Goal: Use online tool/utility: Utilize a website feature to perform a specific function

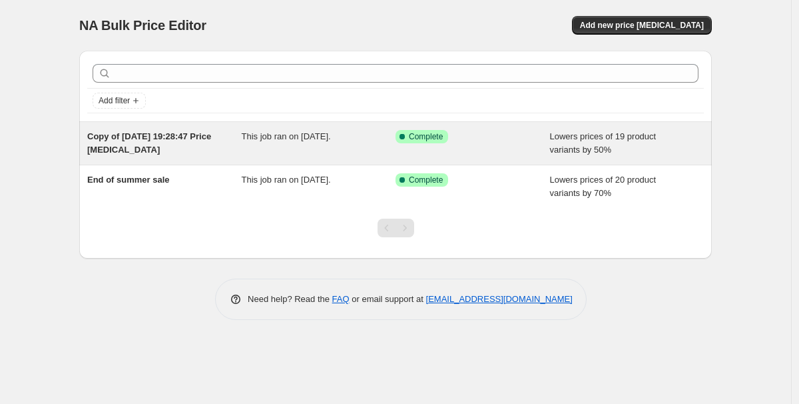
click at [312, 138] on span "This job ran on [DATE]." at bounding box center [286, 136] width 89 height 10
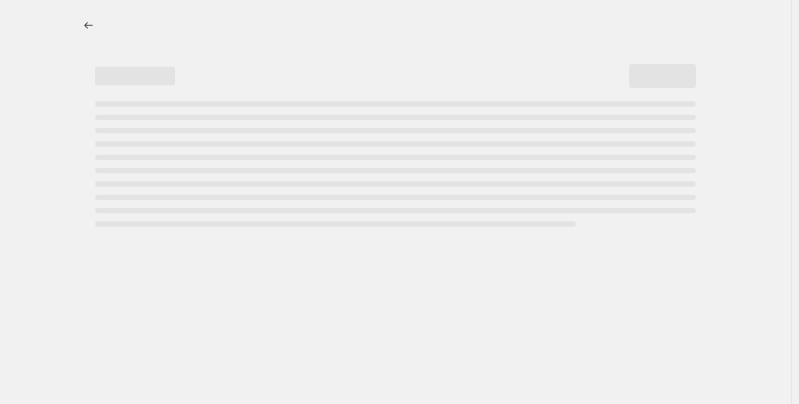
select select "percentage"
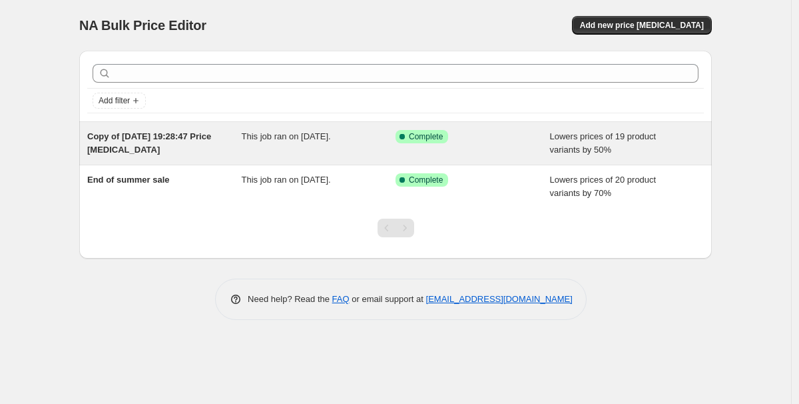
click at [503, 140] on div "Success Complete Complete" at bounding box center [463, 136] width 135 height 13
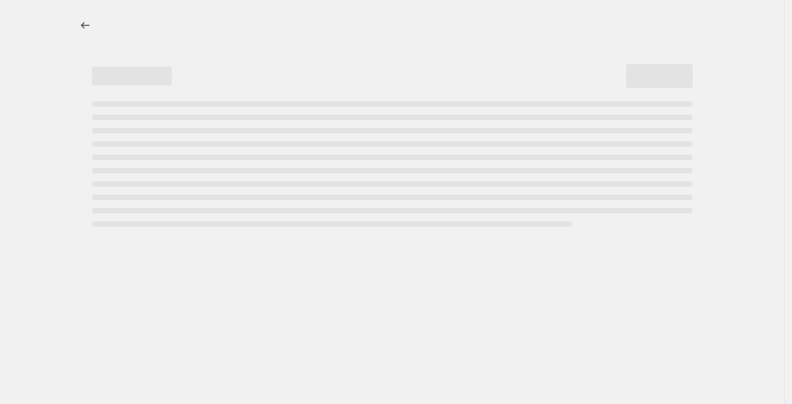
select select "percentage"
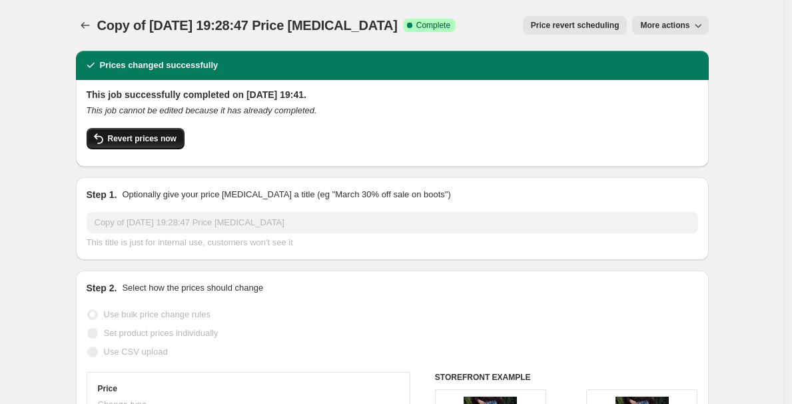
click at [150, 138] on span "Revert prices now" at bounding box center [142, 138] width 69 height 11
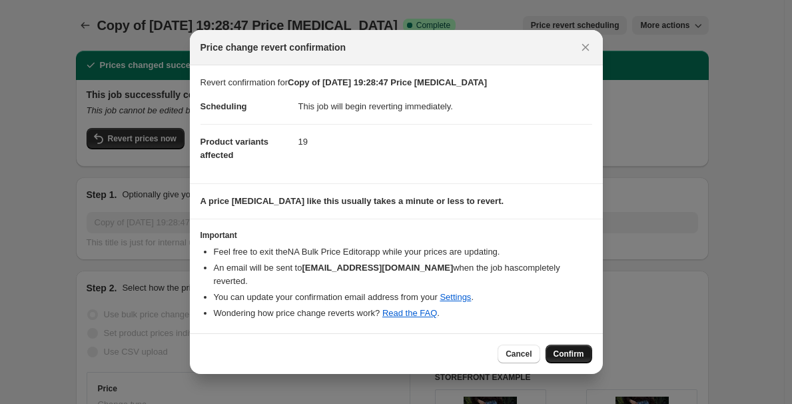
click at [575, 348] on span "Confirm" at bounding box center [568, 353] width 31 height 11
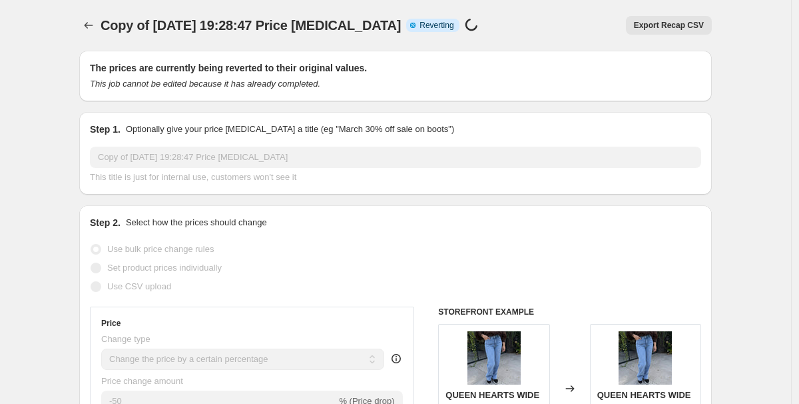
select select "percentage"
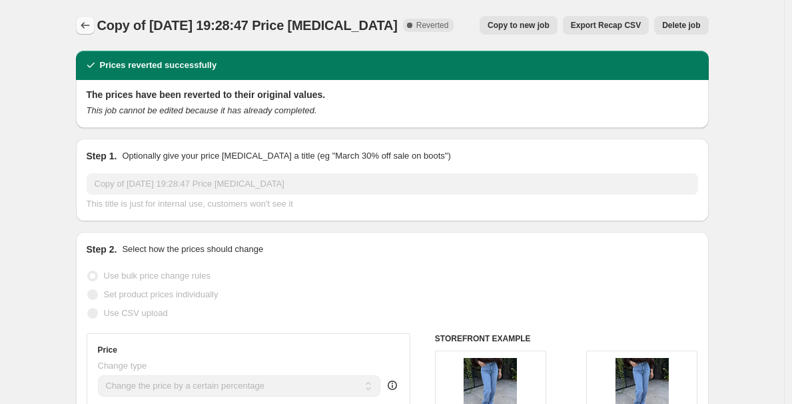
click at [91, 21] on icon "Price change jobs" at bounding box center [85, 25] width 13 height 13
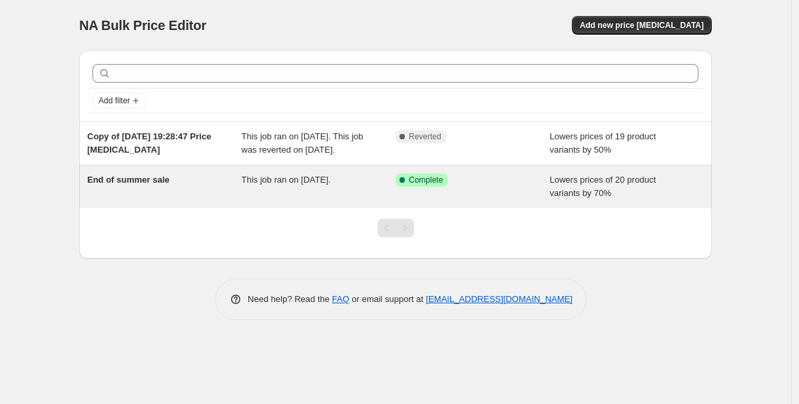
click at [356, 200] on div "This job ran on [DATE]." at bounding box center [319, 186] width 154 height 27
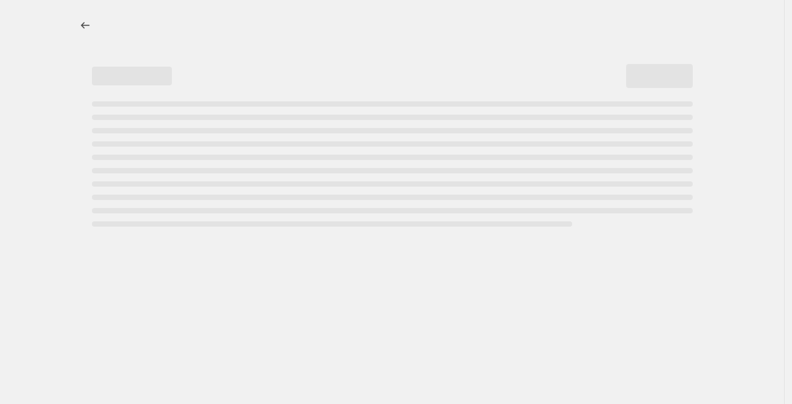
select select "percentage"
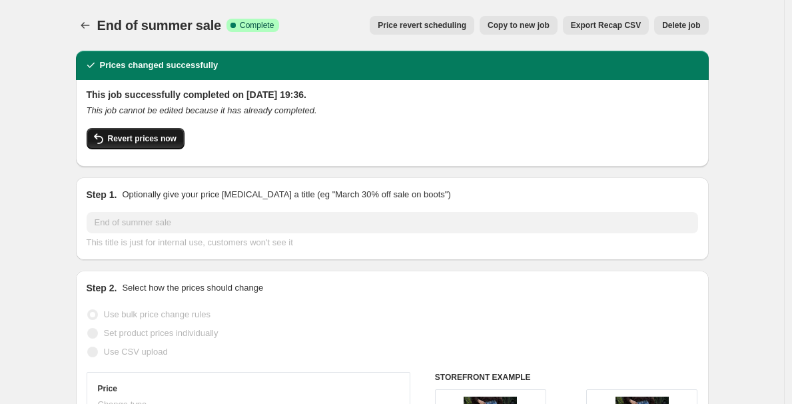
click at [173, 135] on span "Revert prices now" at bounding box center [142, 138] width 69 height 11
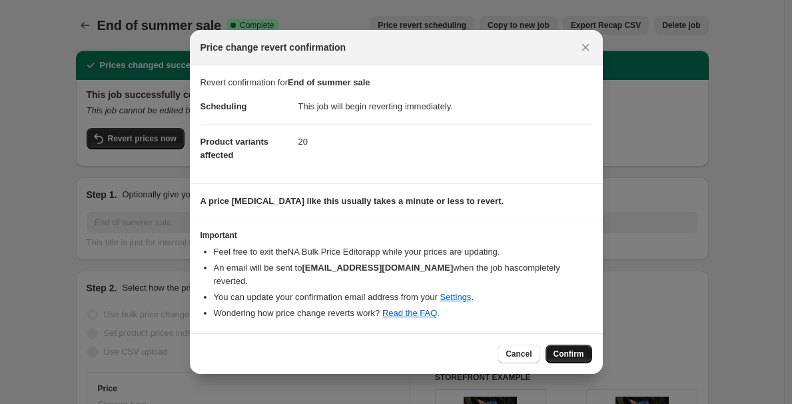
click at [582, 348] on span "Confirm" at bounding box center [568, 353] width 31 height 11
